Goal: Communication & Community: Answer question/provide support

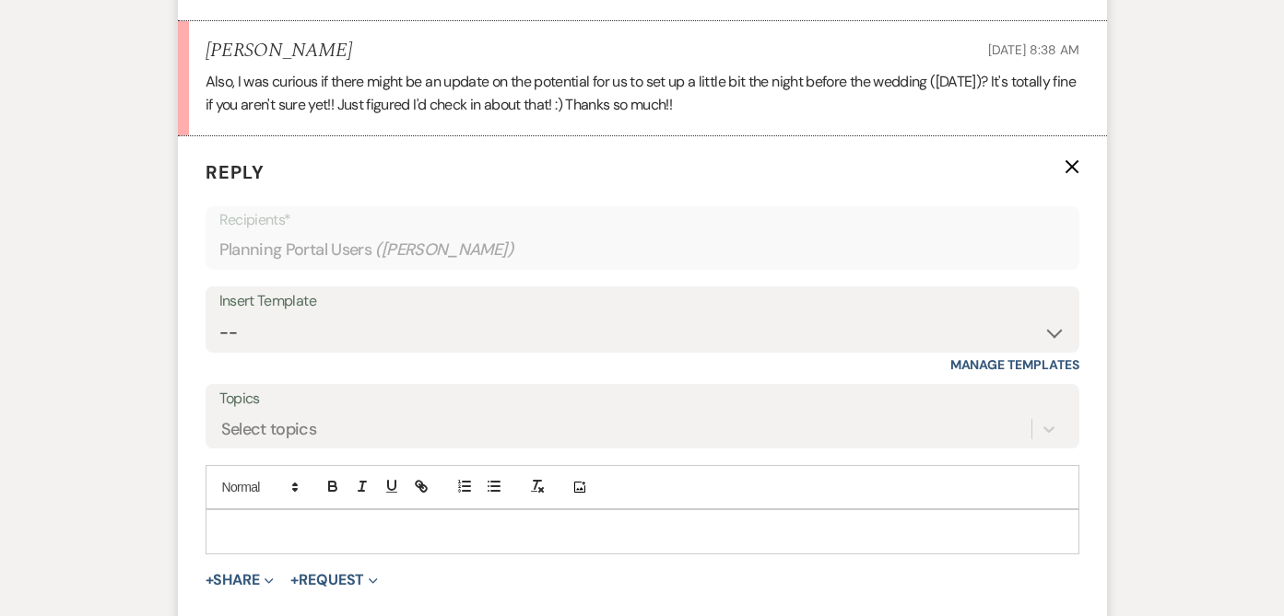
scroll to position [2119, 0]
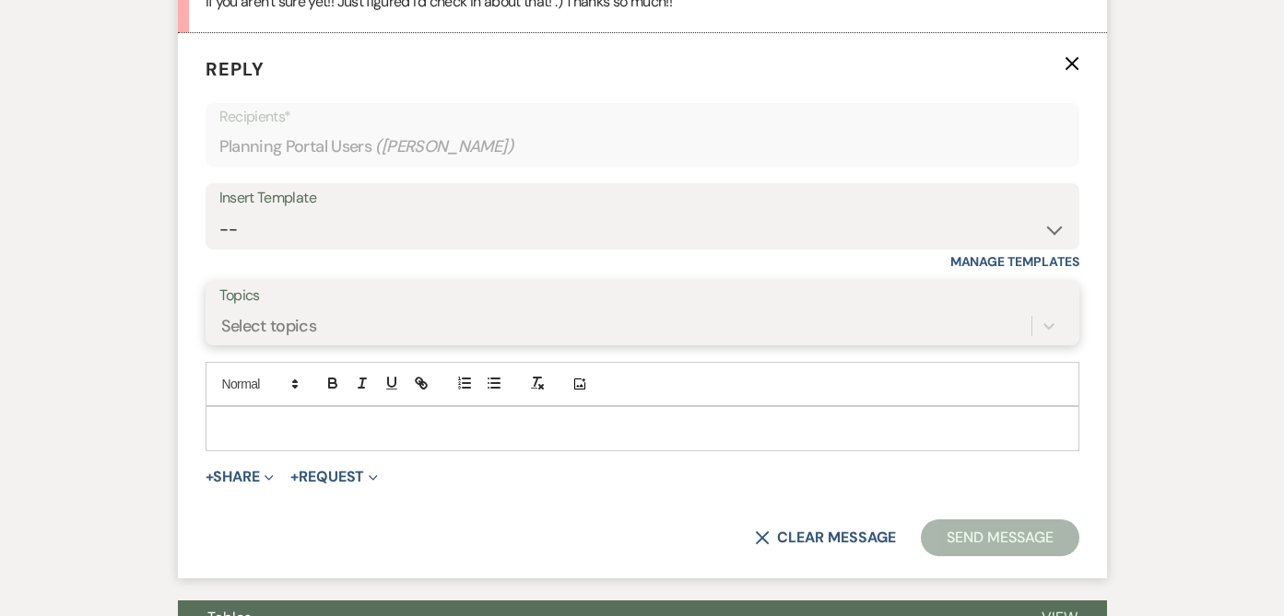
click at [271, 344] on div "Select topics" at bounding box center [642, 326] width 846 height 35
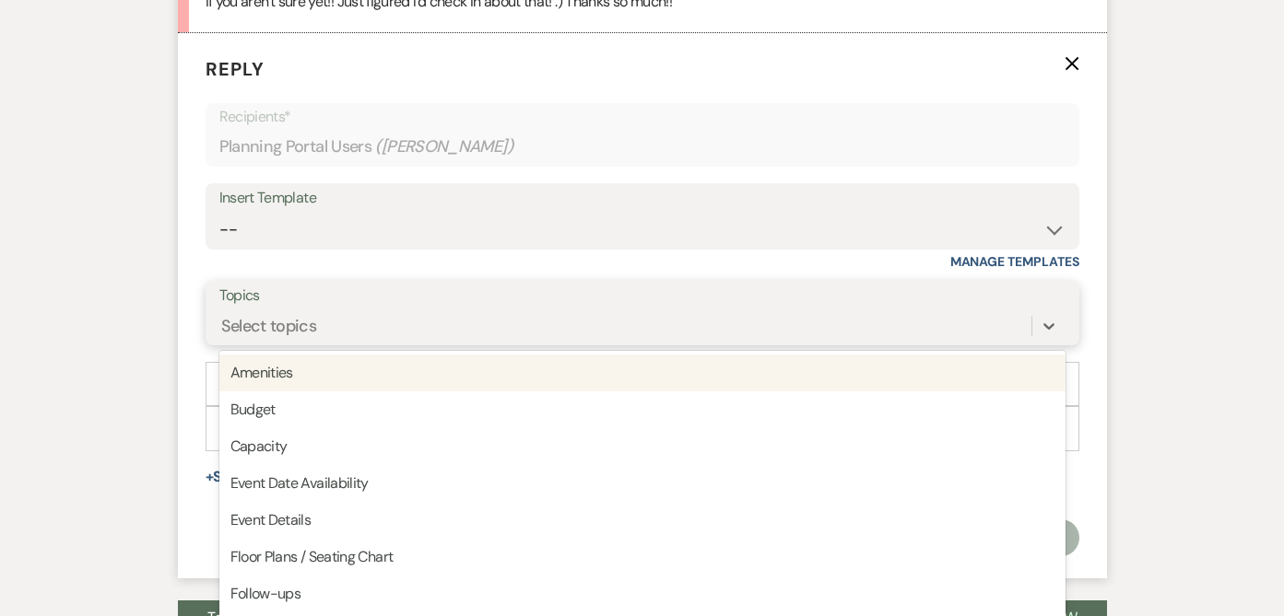
scroll to position [2199, 0]
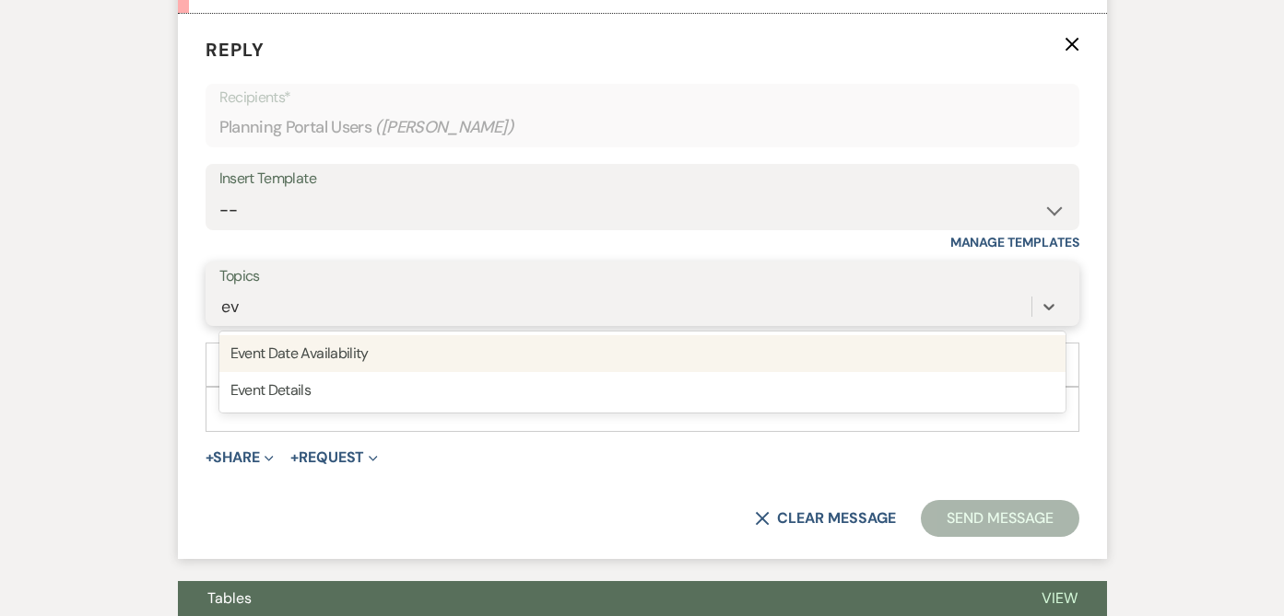
type input "eve"
click at [282, 356] on div "Event Date Availability" at bounding box center [642, 353] width 846 height 37
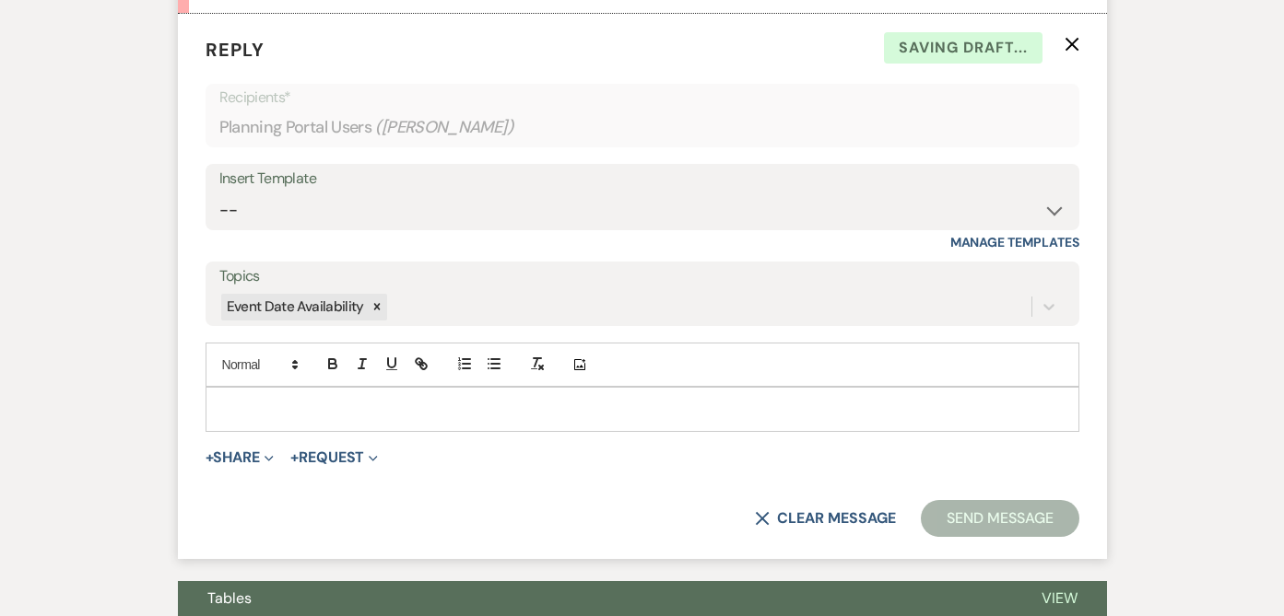
click at [277, 403] on p at bounding box center [642, 409] width 844 height 20
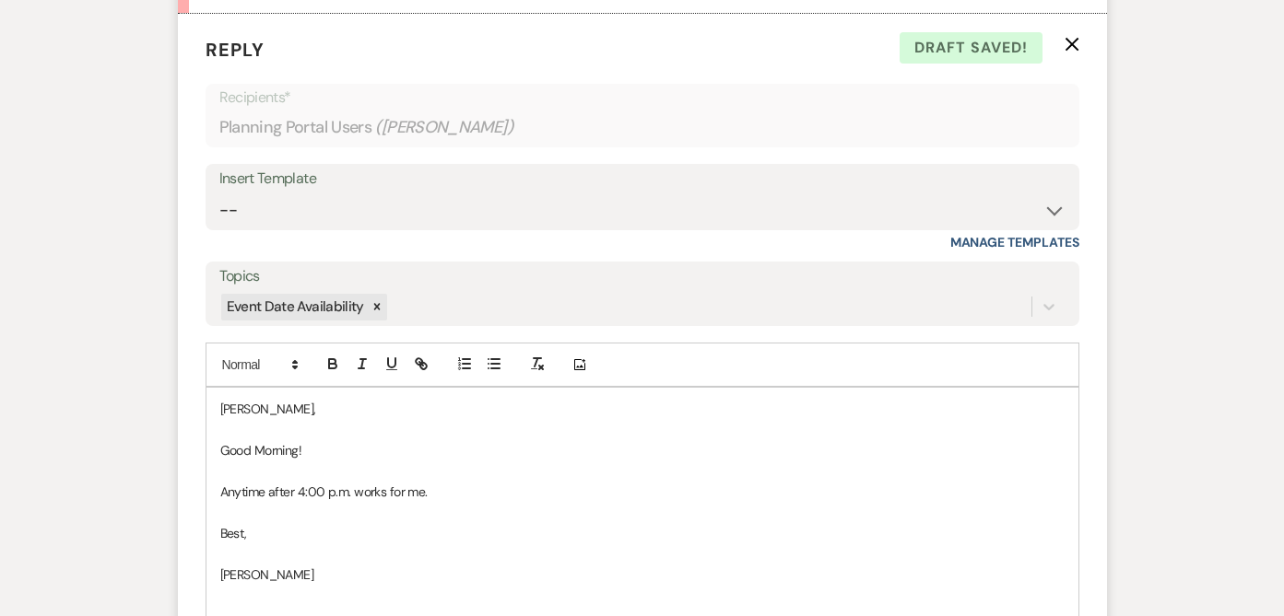
click at [298, 490] on p "Anytime after 4:00 p.m. works for me." at bounding box center [642, 492] width 844 height 20
click at [352, 494] on p "Anytime from 4:00 p.m. works for me." at bounding box center [642, 492] width 844 height 20
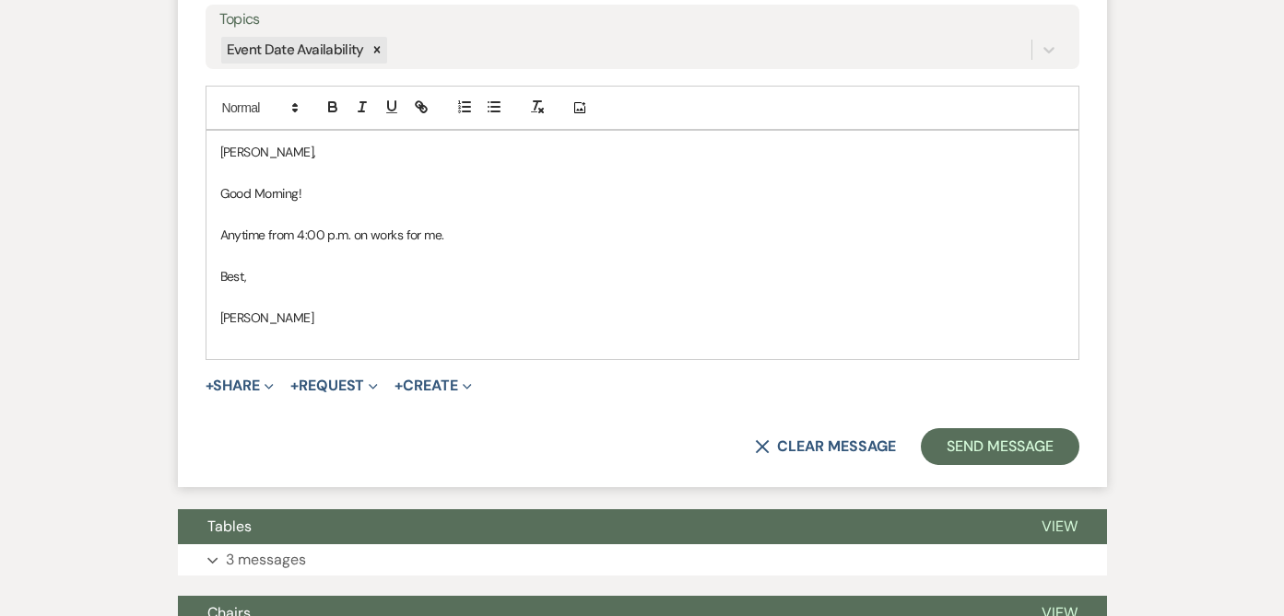
scroll to position [2464, 0]
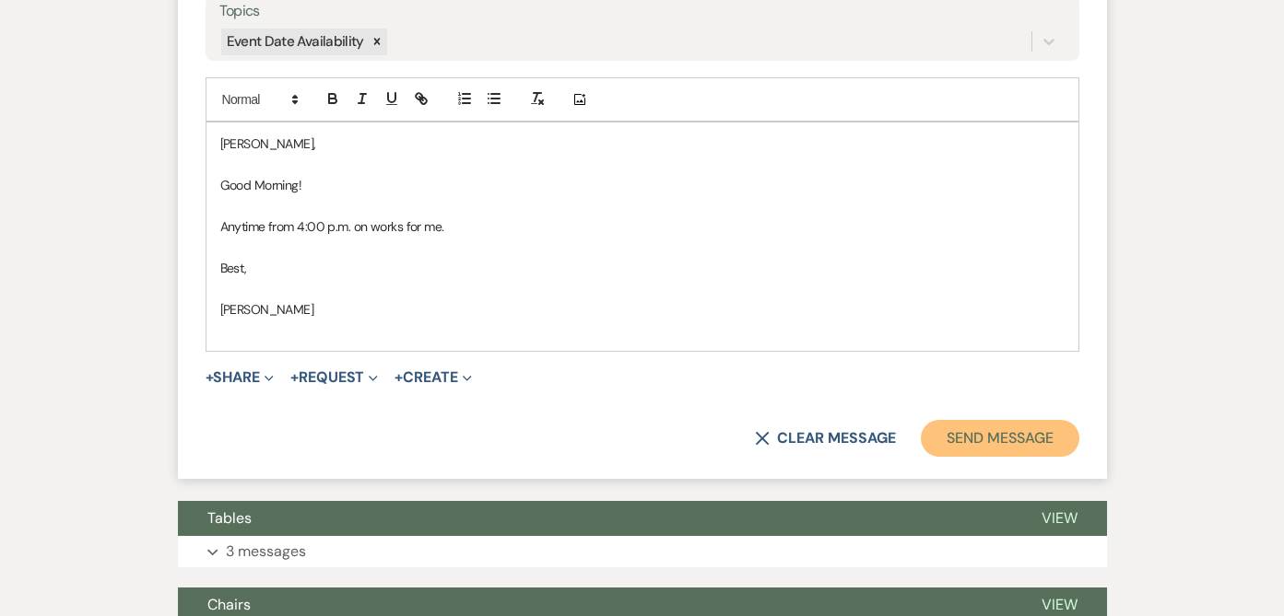
click at [995, 433] on button "Send Message" at bounding box center [1000, 438] width 158 height 37
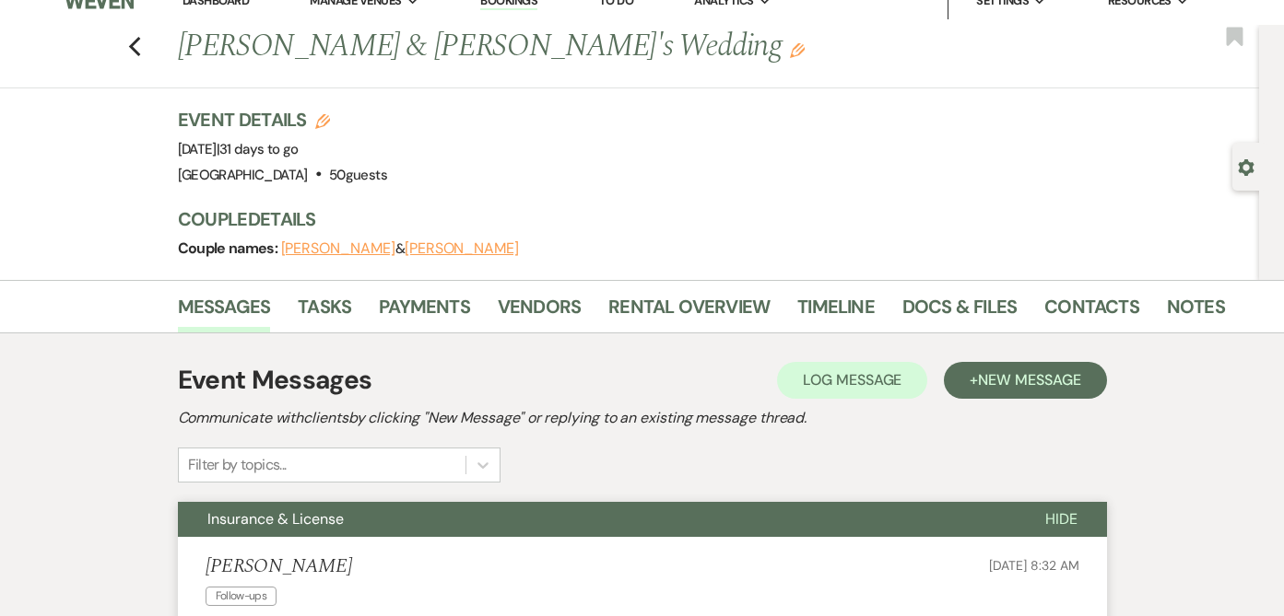
scroll to position [0, 0]
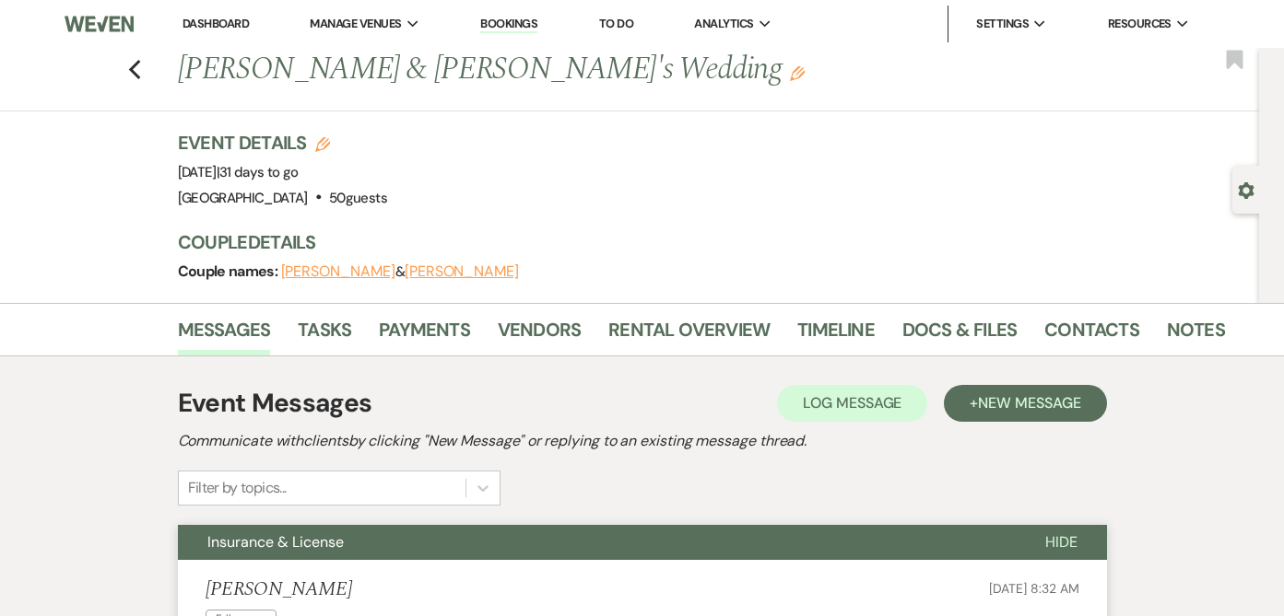
click at [518, 25] on link "Bookings" at bounding box center [508, 25] width 57 height 18
